Goal: Find specific page/section: Find specific page/section

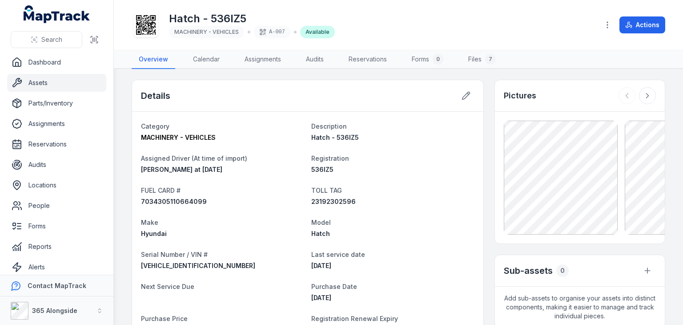
click at [62, 84] on link "Assets" at bounding box center [56, 83] width 99 height 18
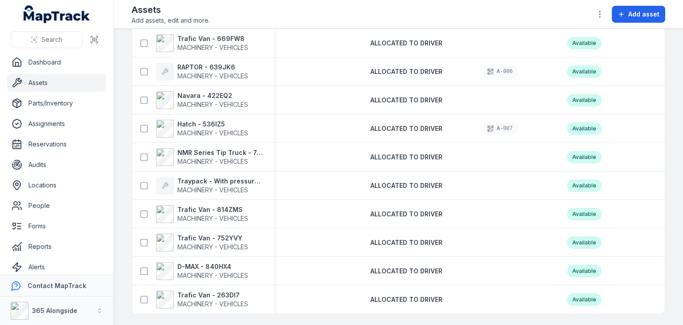
scroll to position [376, 0]
click at [211, 266] on strong "D-MAX - 840HX4" at bounding box center [213, 266] width 71 height 9
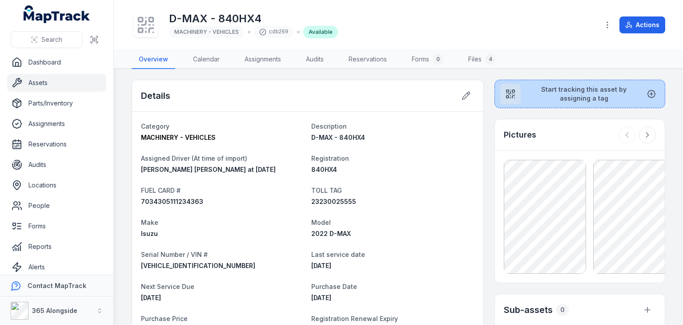
click at [647, 93] on icon at bounding box center [651, 93] width 9 height 9
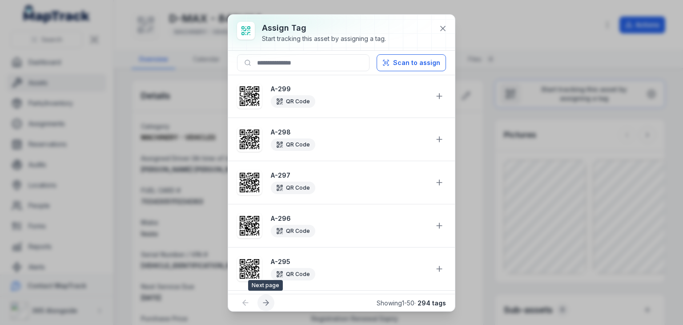
click at [267, 301] on icon at bounding box center [267, 302] width 3 height 5
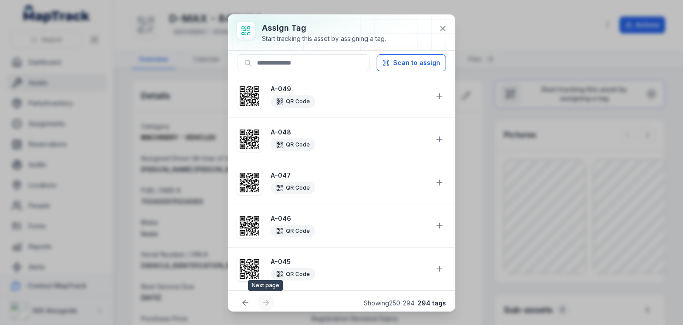
click at [267, 301] on div at bounding box center [266, 302] width 17 height 17
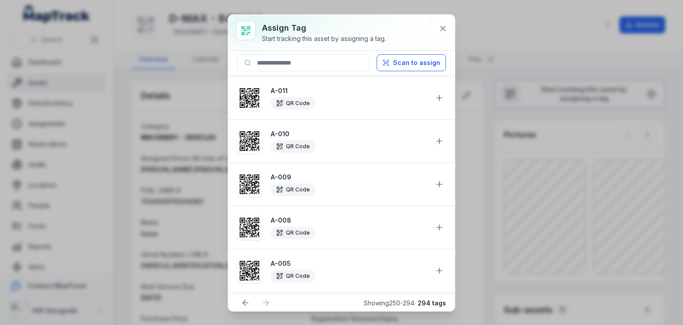
scroll to position [1640, 0]
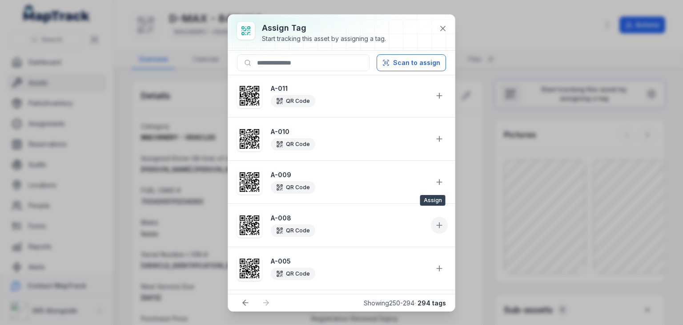
click at [435, 221] on icon at bounding box center [439, 225] width 9 height 9
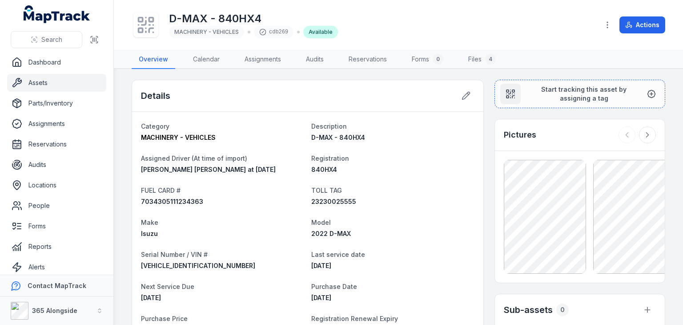
scroll to position [0, 0]
